Goal: Transaction & Acquisition: Book appointment/travel/reservation

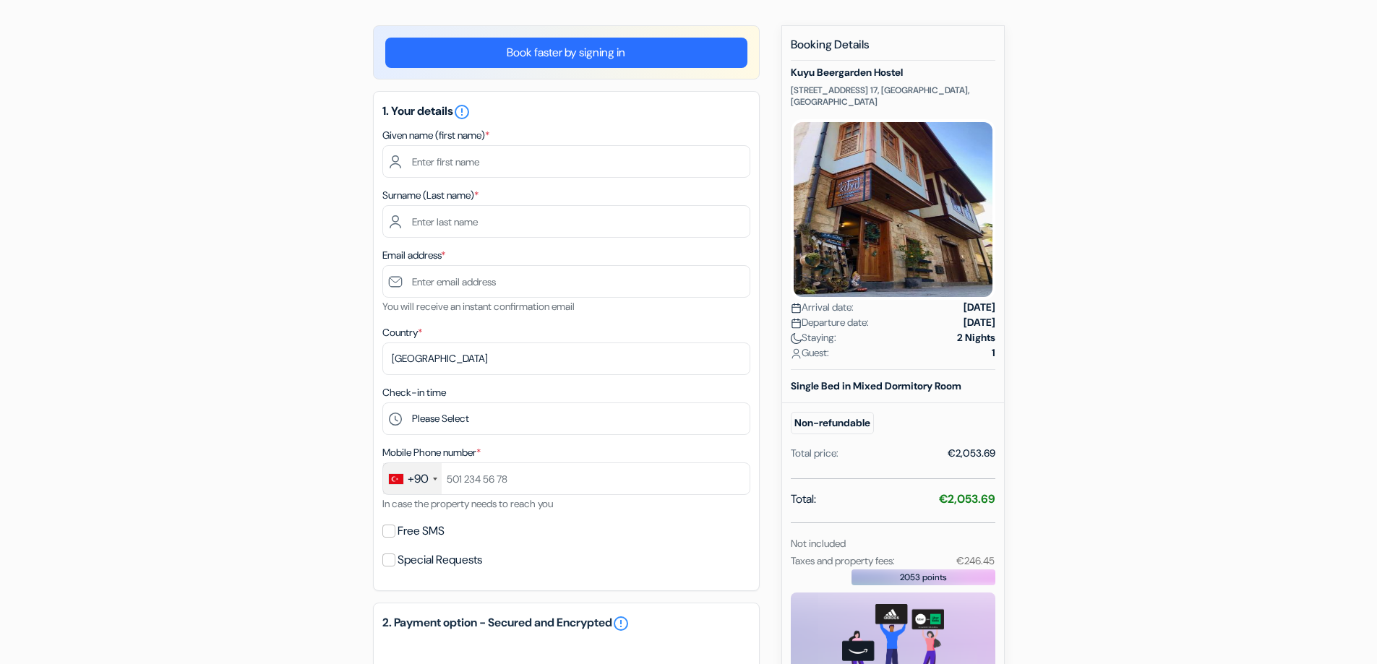
scroll to position [87, 0]
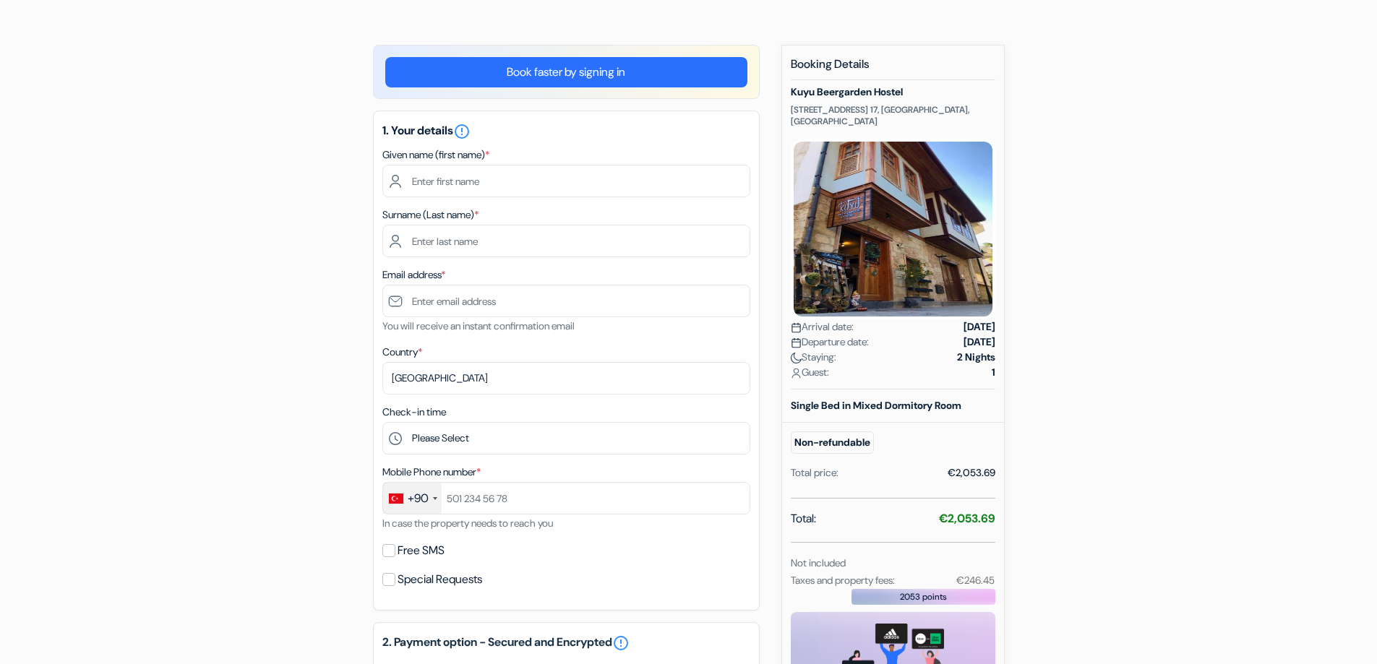
drag, startPoint x: 932, startPoint y: 517, endPoint x: 935, endPoint y: 507, distance: 9.8
click at [935, 510] on div "Total: €2,053.69" at bounding box center [893, 520] width 204 height 20
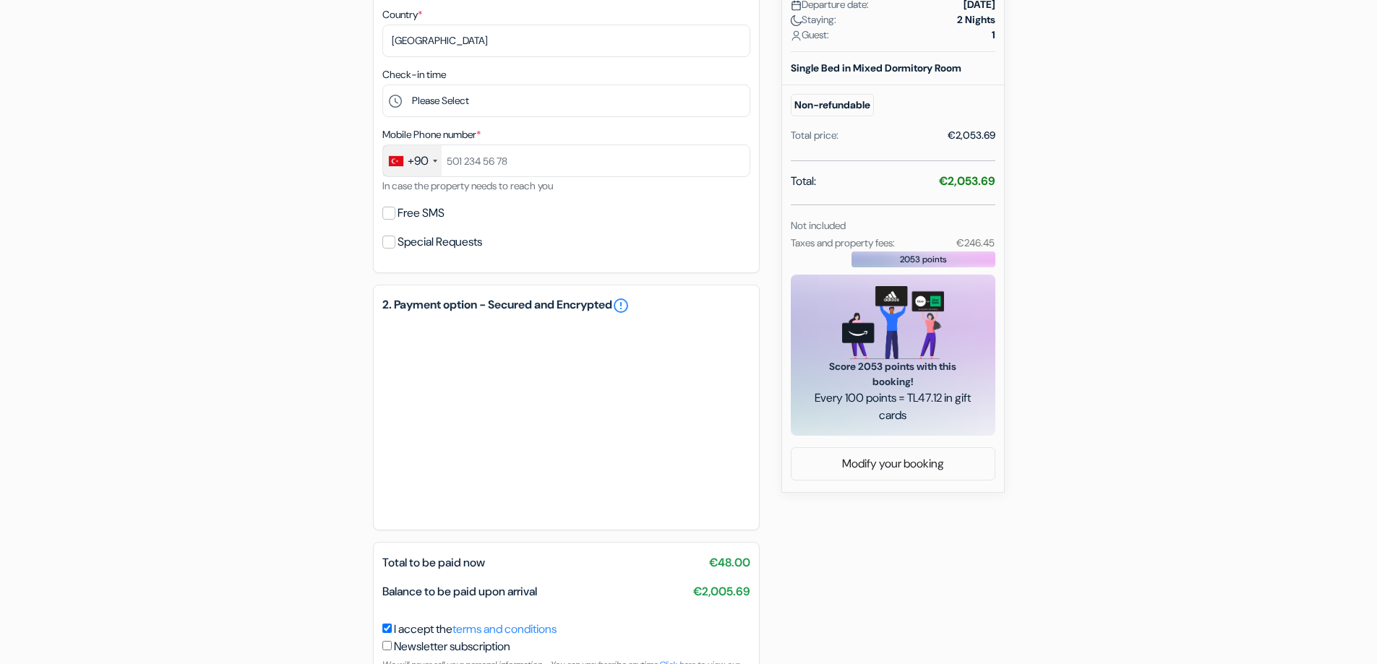
scroll to position [267, 0]
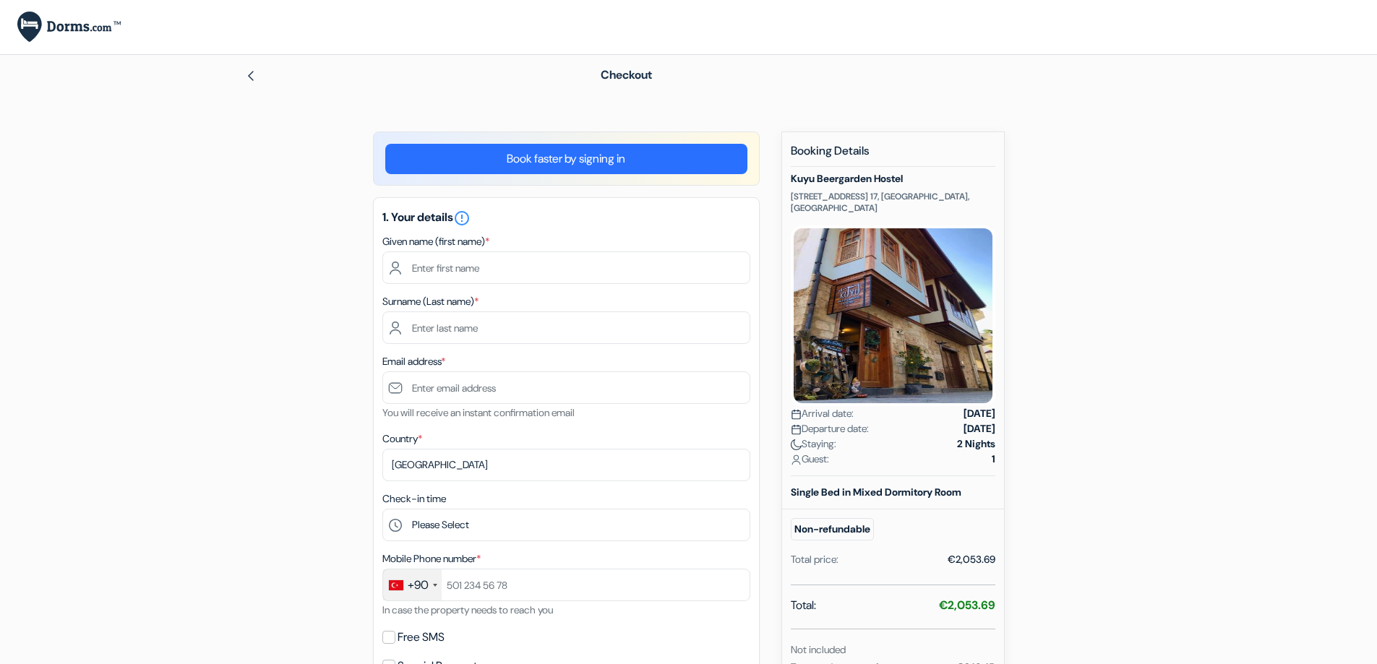
click at [1120, 272] on div "add_box Kuyu Beergarden Hostel Hamam Sokak no. 17, Antalya, Turkey Property Det…" at bounding box center [689, 655] width 954 height 1046
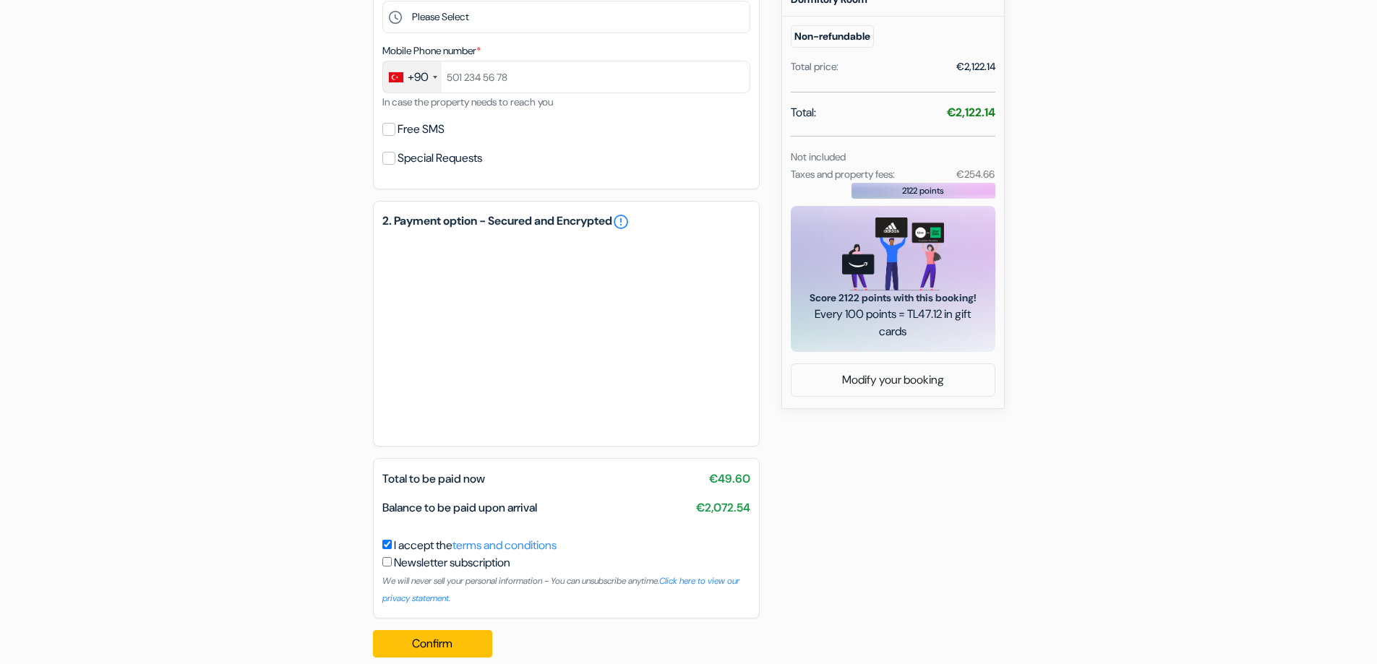
scroll to position [527, 0]
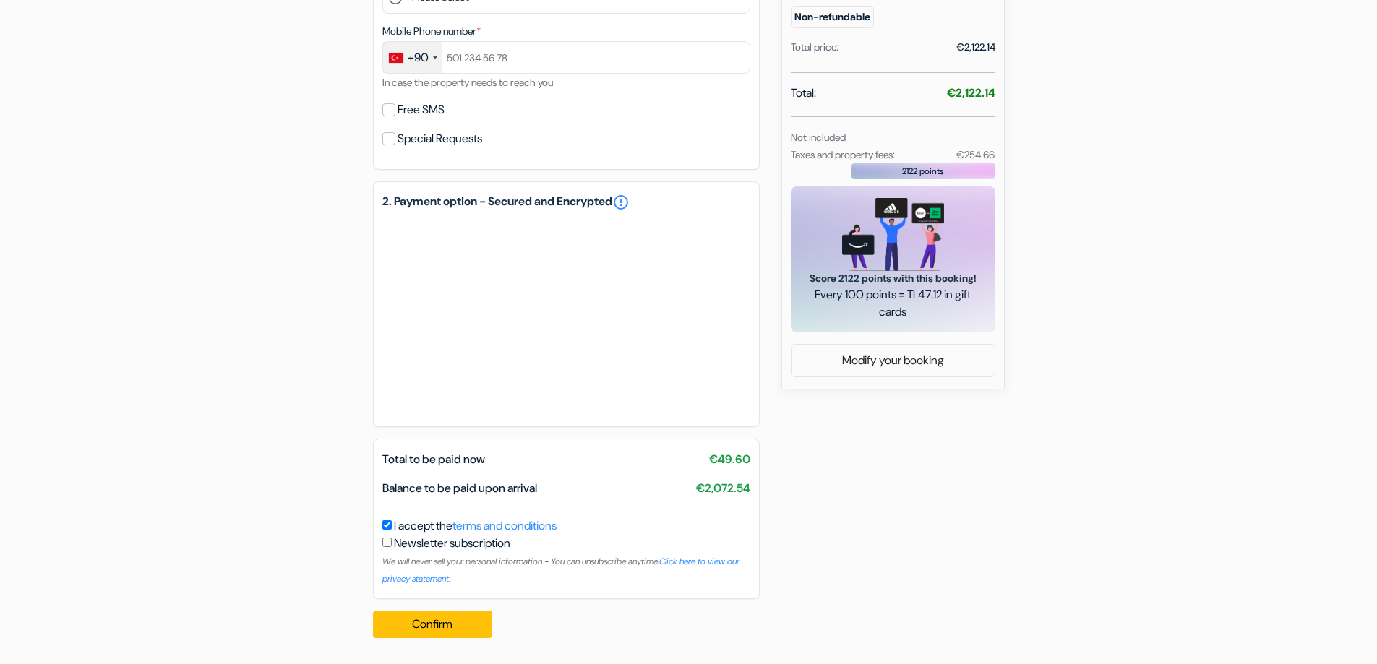
click at [715, 490] on span "€2,072.54" at bounding box center [723, 488] width 54 height 17
click at [733, 461] on span "€49.60" at bounding box center [729, 459] width 41 height 17
click at [724, 504] on div "Total to be paid now €49.60 Balance to be paid upon arrival €2,072.54" at bounding box center [566, 480] width 385 height 58
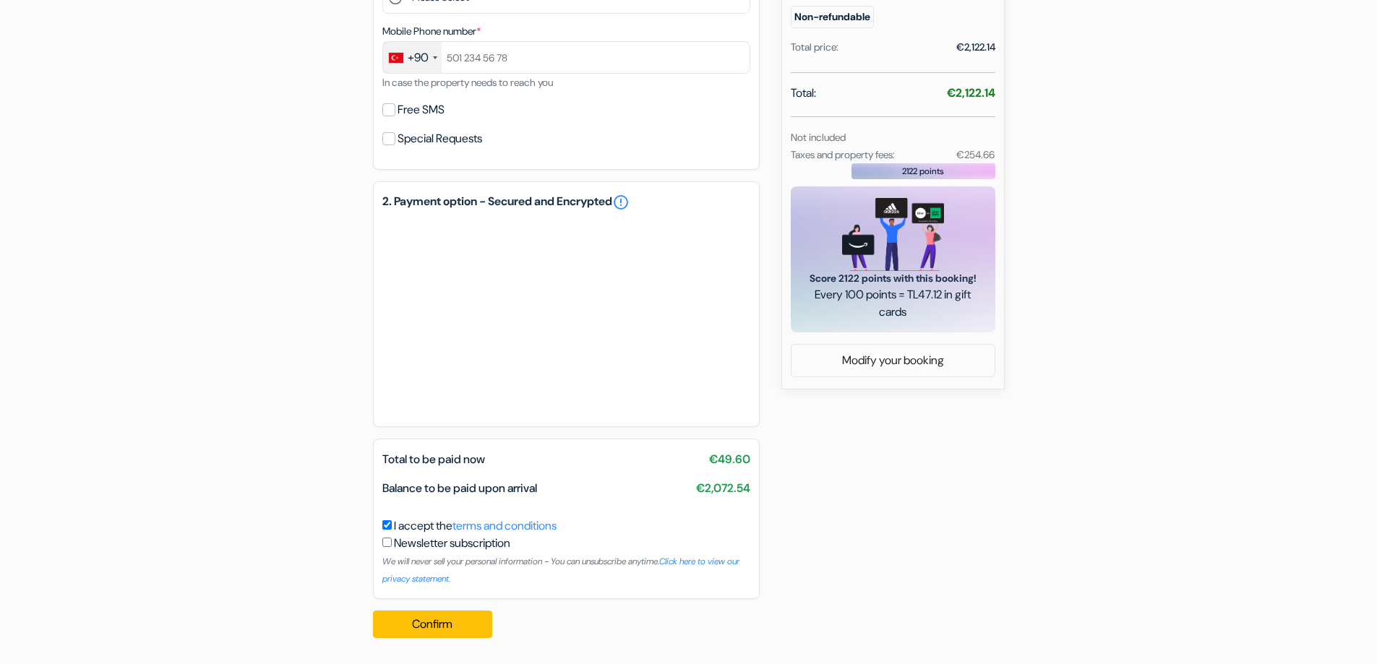
click at [703, 493] on span "€2,072.54" at bounding box center [723, 488] width 54 height 17
click at [662, 535] on div "Newsletter subscription We will never sell your personal information - You can …" at bounding box center [566, 561] width 368 height 52
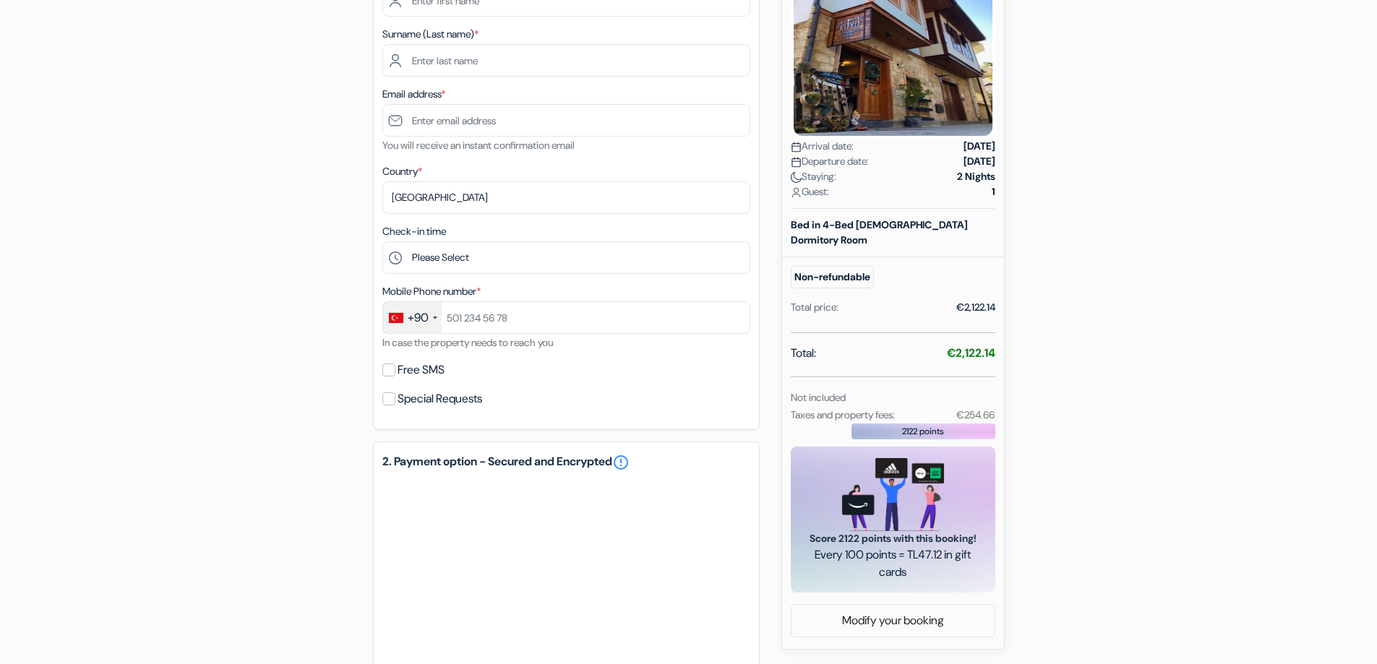
scroll to position [354, 0]
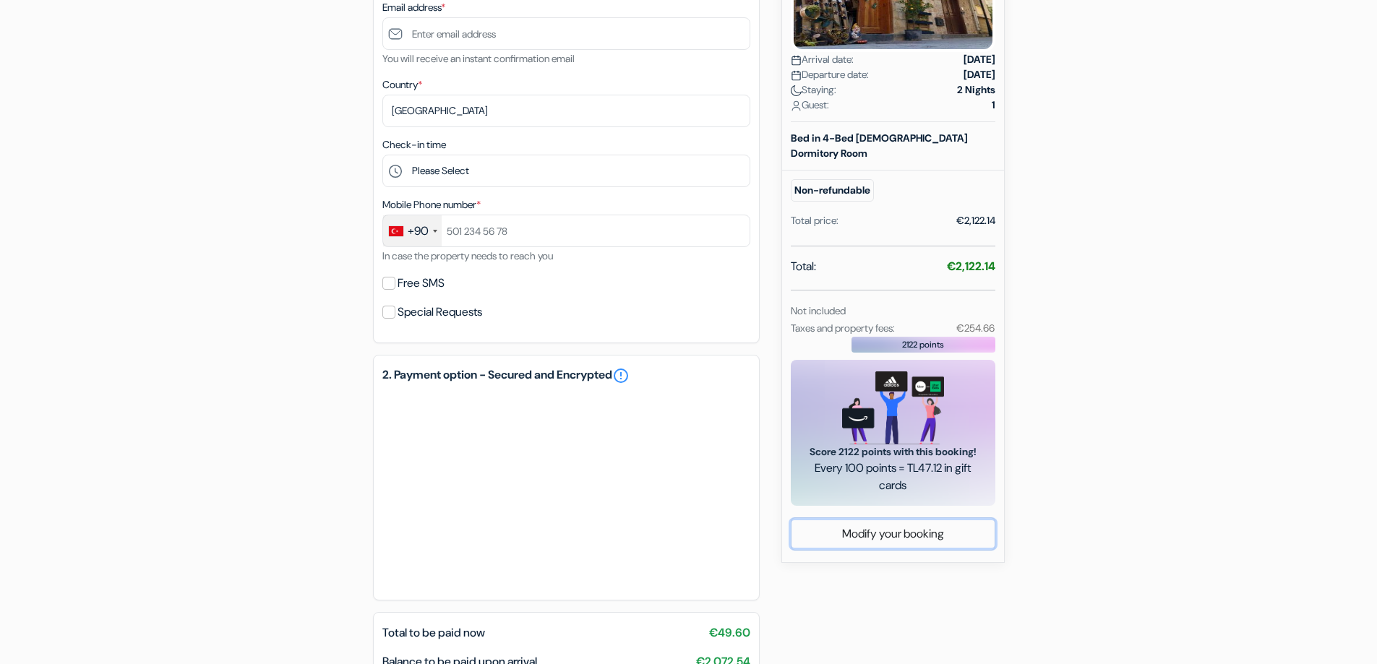
click at [879, 532] on link "Modify your booking" at bounding box center [892, 533] width 203 height 27
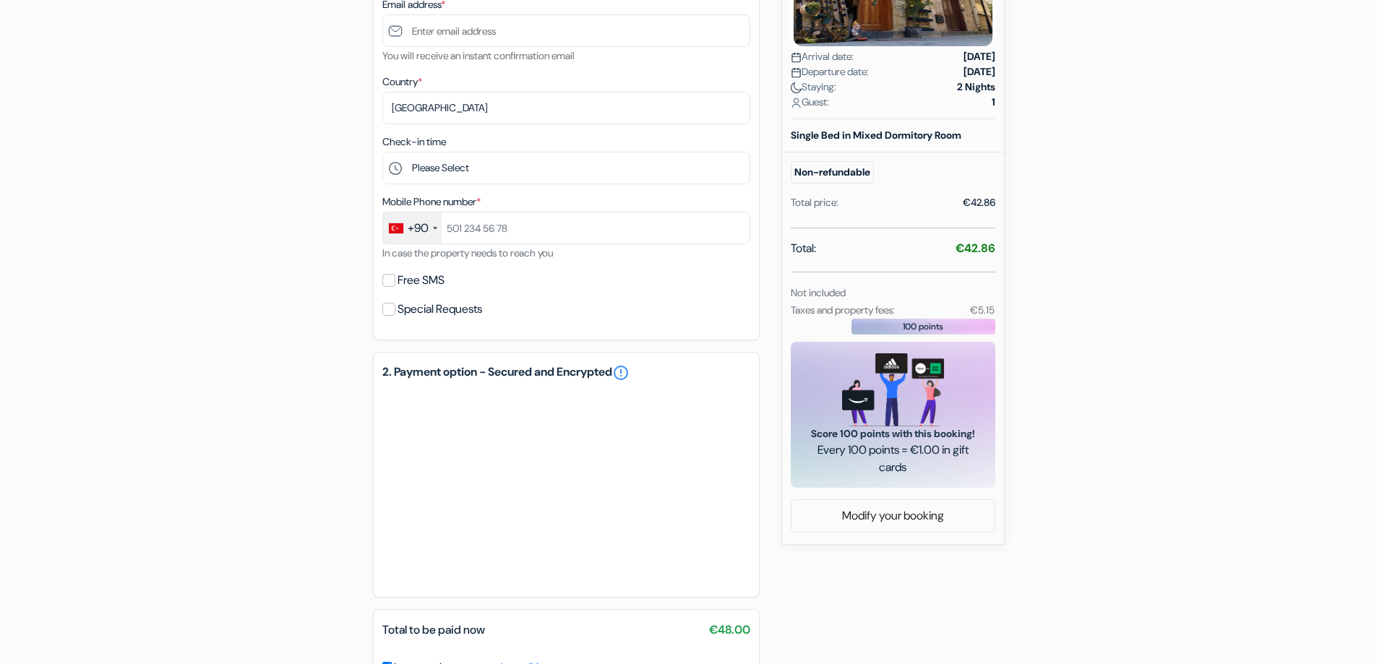
scroll to position [65, 0]
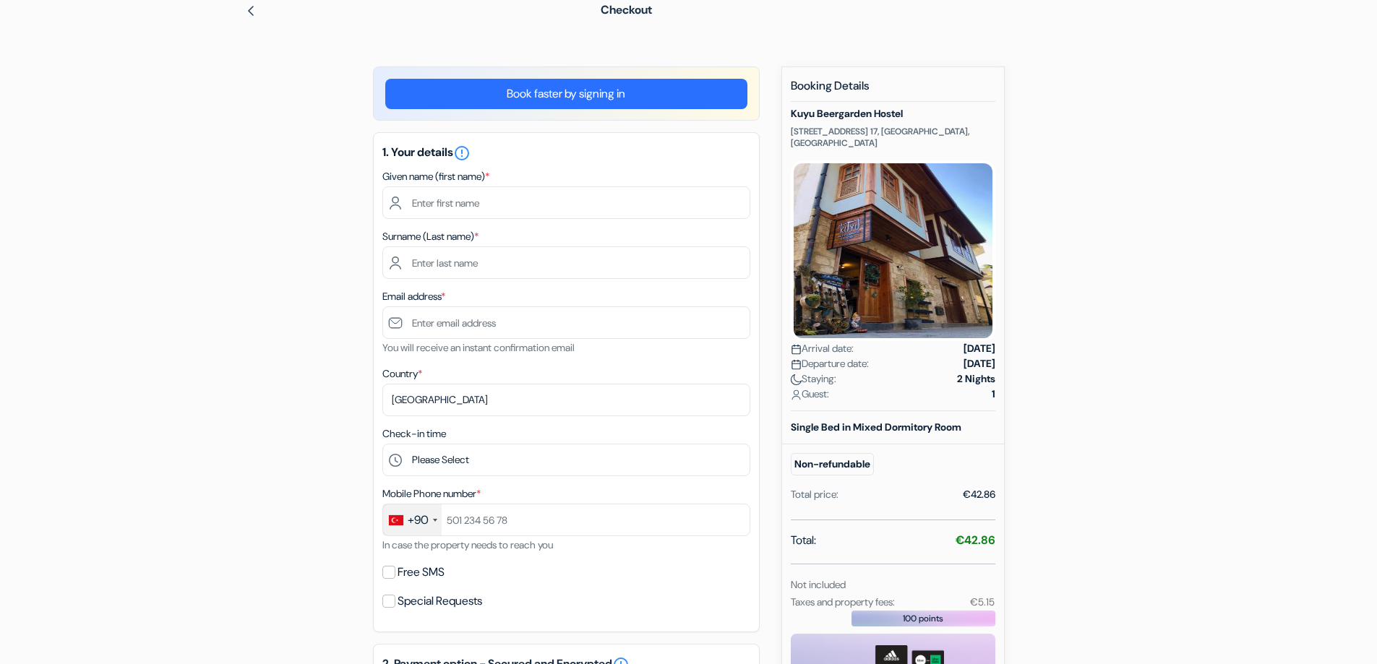
drag, startPoint x: 871, startPoint y: 420, endPoint x: 978, endPoint y: 431, distance: 106.8
click at [978, 431] on div "Single Bed in Mixed Dormitory Room" at bounding box center [893, 432] width 222 height 25
click at [929, 421] on b "Single Bed in Mixed Dormitory Room" at bounding box center [876, 427] width 171 height 13
drag, startPoint x: 844, startPoint y: 121, endPoint x: 936, endPoint y: 136, distance: 93.7
click at [936, 135] on p "[STREET_ADDRESS] 17, [GEOGRAPHIC_DATA], [GEOGRAPHIC_DATA]" at bounding box center [893, 137] width 204 height 23
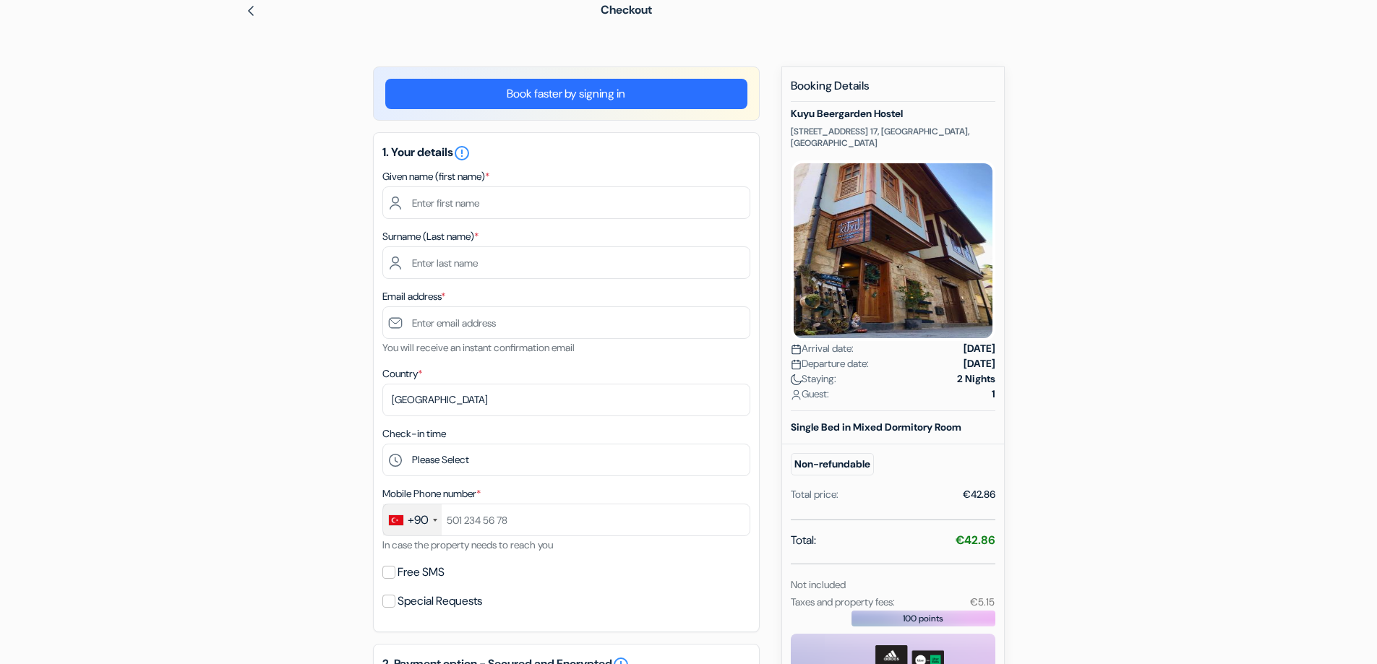
drag, startPoint x: 939, startPoint y: 139, endPoint x: 934, endPoint y: 129, distance: 11.3
click at [938, 135] on div "Kuyu Beergarden Hostel [STREET_ADDRESS] 17, [GEOGRAPHIC_DATA], [GEOGRAPHIC_DATA…" at bounding box center [893, 259] width 204 height 303
click at [930, 124] on div "Kuyu Beergarden Hostel [STREET_ADDRESS] 17, [GEOGRAPHIC_DATA], [GEOGRAPHIC_DATA…" at bounding box center [893, 259] width 204 height 303
click at [929, 124] on div "Kuyu Beergarden Hostel [STREET_ADDRESS] 17, [GEOGRAPHIC_DATA], [GEOGRAPHIC_DATA…" at bounding box center [893, 259] width 204 height 303
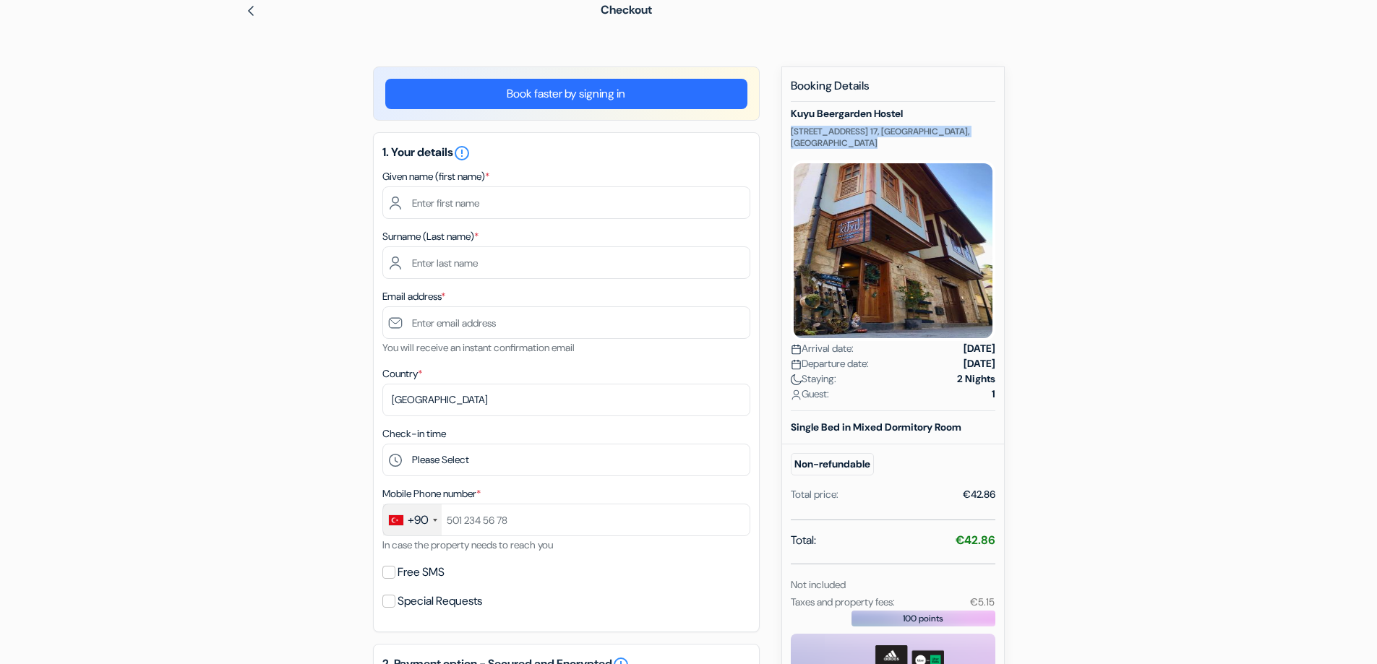
copy p "[STREET_ADDRESS] 17, [GEOGRAPHIC_DATA], [GEOGRAPHIC_DATA]"
